Goal: Task Accomplishment & Management: Manage account settings

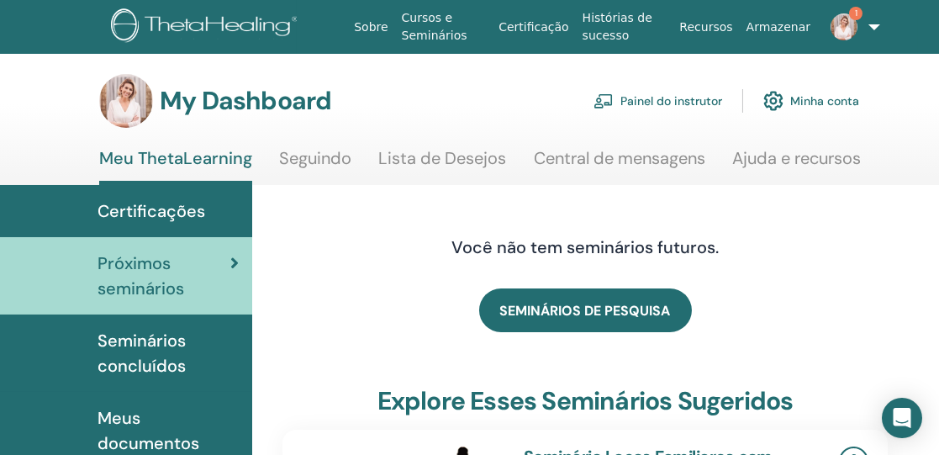
click at [684, 98] on link "Painel do instrutor" at bounding box center [658, 100] width 129 height 37
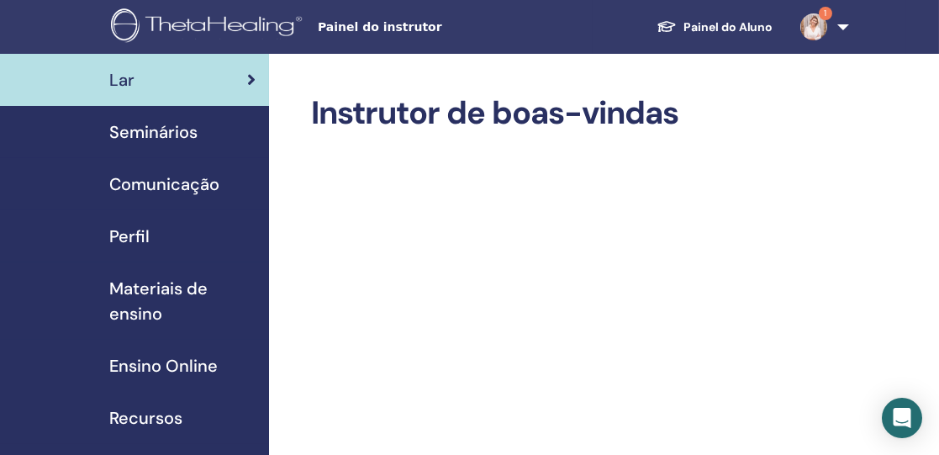
click at [161, 134] on span "Seminários" at bounding box center [153, 131] width 88 height 25
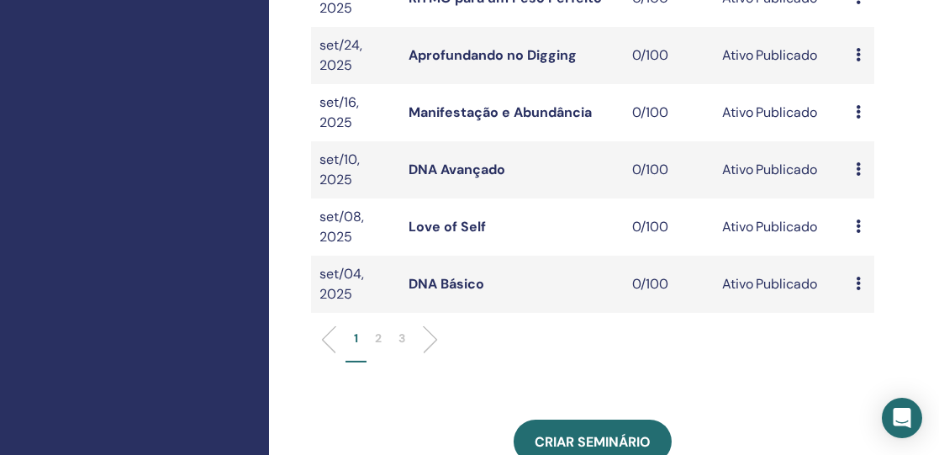
scroll to position [622, 0]
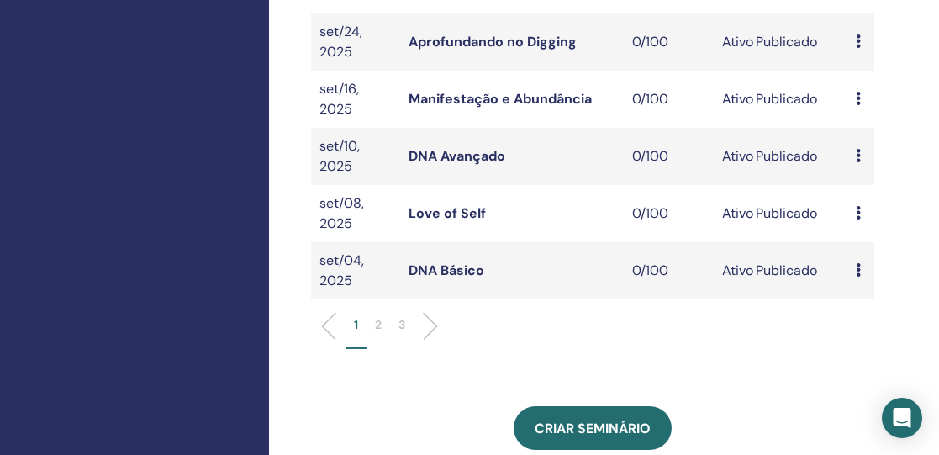
click at [377, 316] on p "2" at bounding box center [378, 325] width 7 height 18
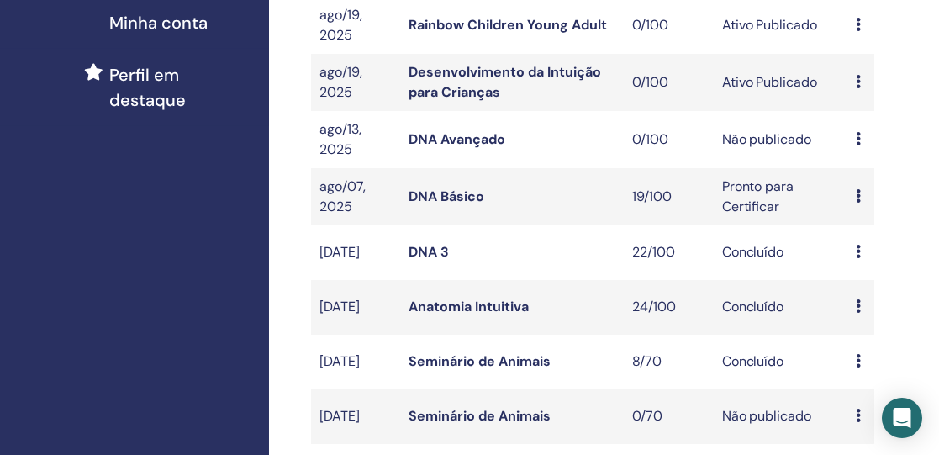
scroll to position [446, 0]
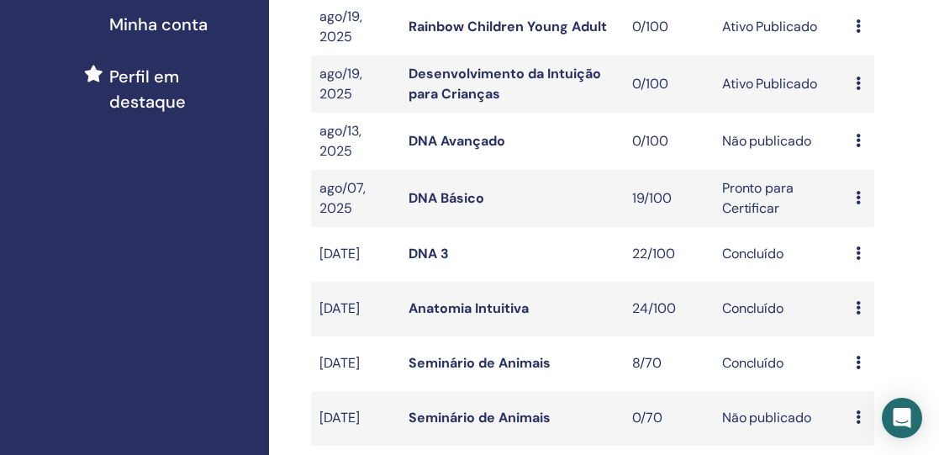
click at [857, 137] on icon at bounding box center [858, 140] width 5 height 13
click at [419, 140] on link "DNA Avançado" at bounding box center [457, 141] width 97 height 18
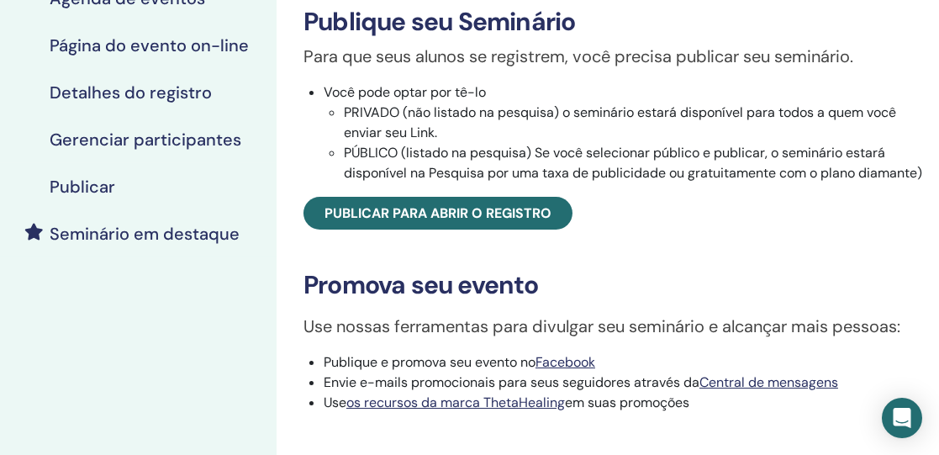
scroll to position [272, 60]
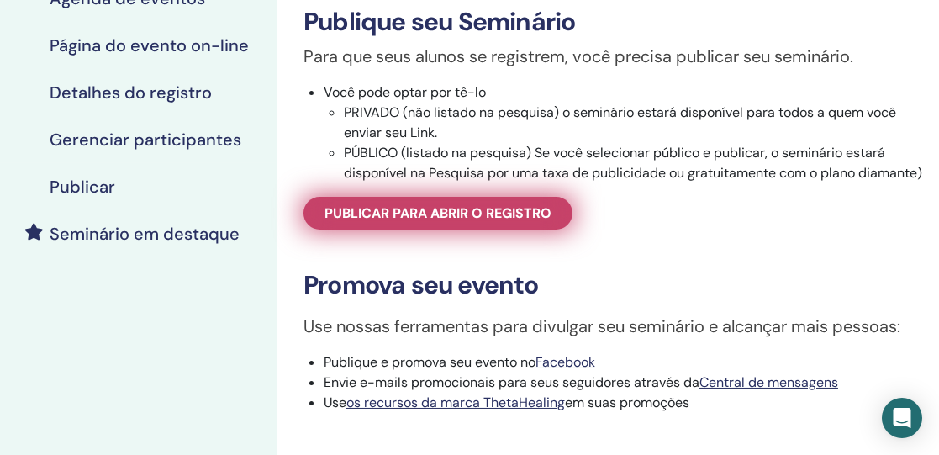
click at [499, 222] on font "Publicar para abrir o registro" at bounding box center [438, 213] width 227 height 18
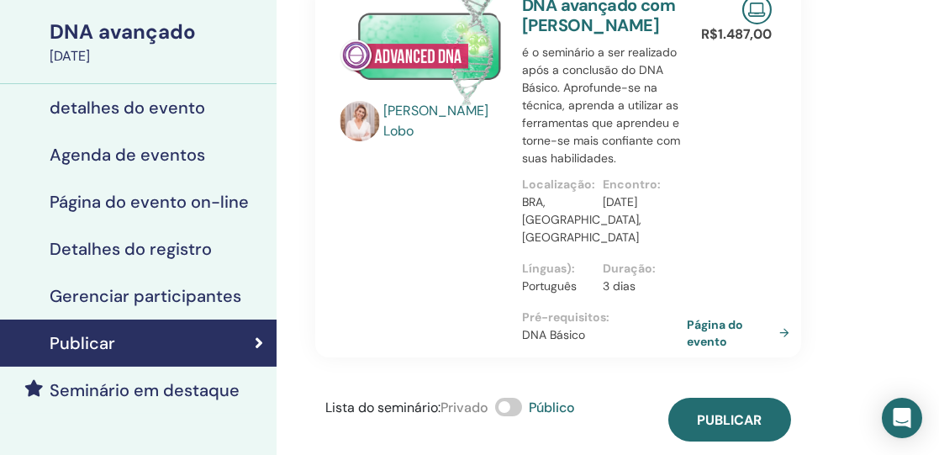
scroll to position [118, 60]
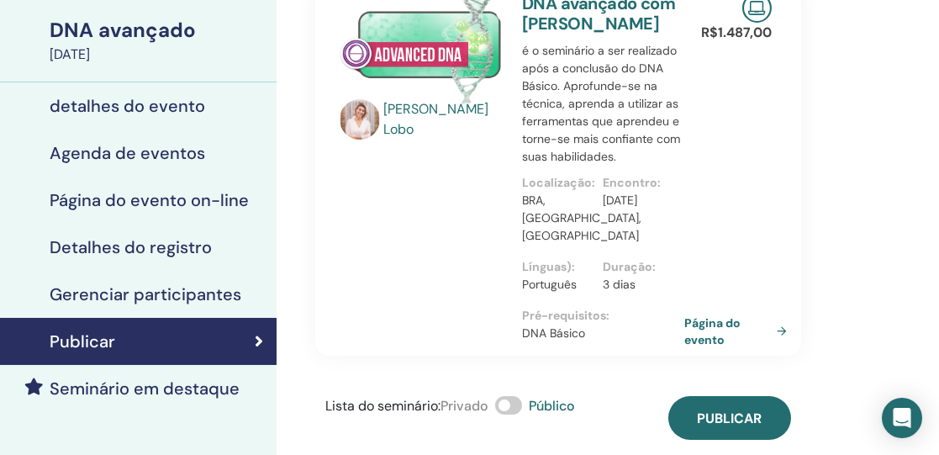
click at [557, 269] on font "Línguas)" at bounding box center [547, 266] width 50 height 15
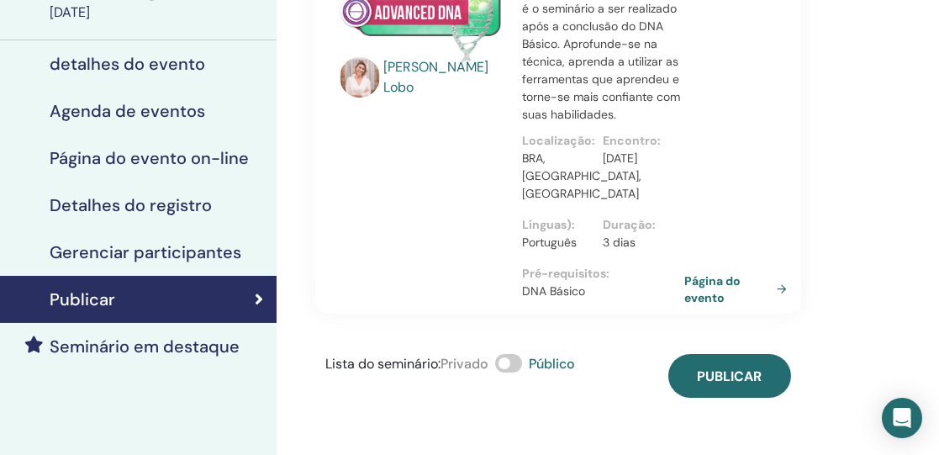
scroll to position [172, 60]
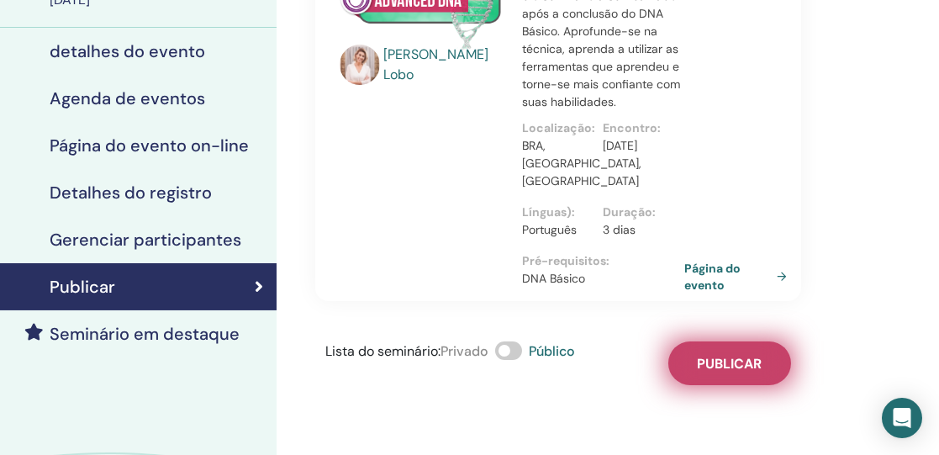
click at [750, 365] on font "Publicar" at bounding box center [730, 364] width 65 height 18
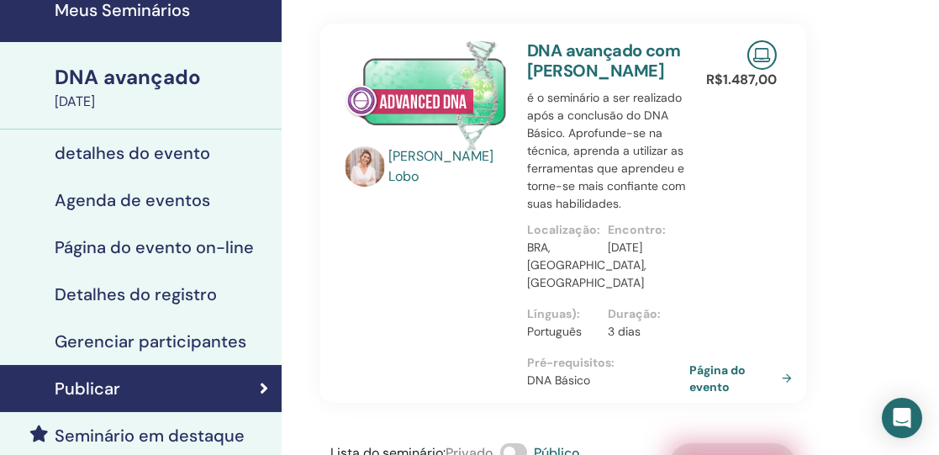
scroll to position [73, 55]
